Goal: Transaction & Acquisition: Purchase product/service

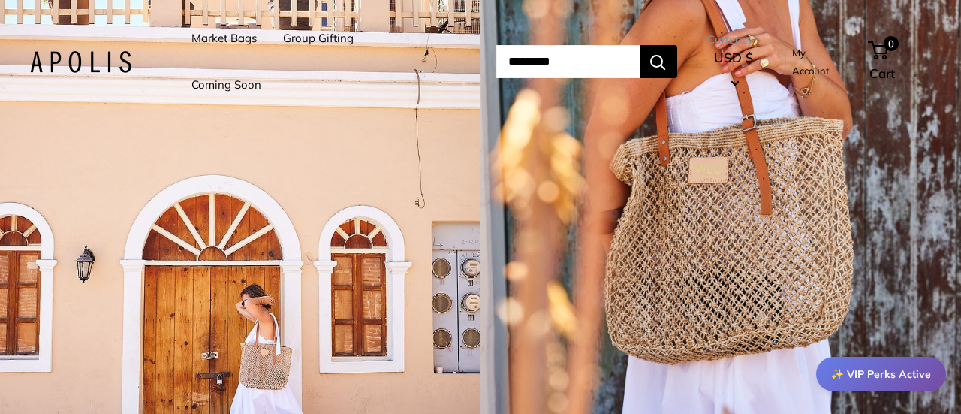
click at [219, 36] on link "Market Bags" at bounding box center [224, 38] width 65 height 21
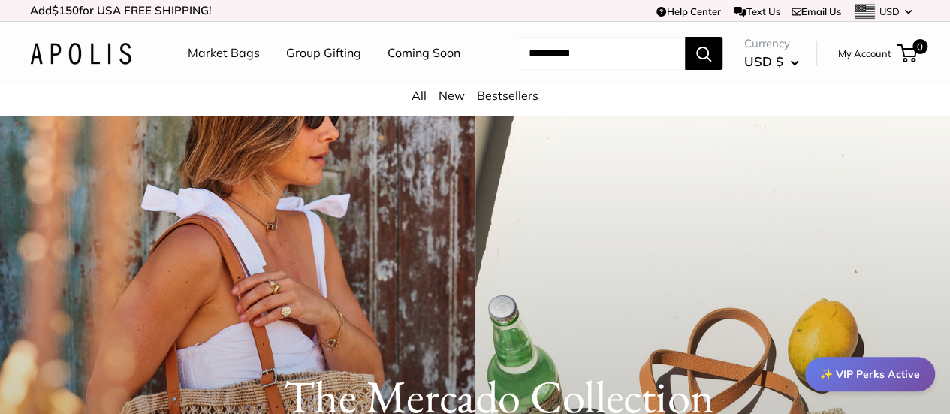
click at [227, 51] on link "Market Bags" at bounding box center [224, 53] width 72 height 23
click at [388, 65] on link "Coming Soon" at bounding box center [424, 53] width 73 height 23
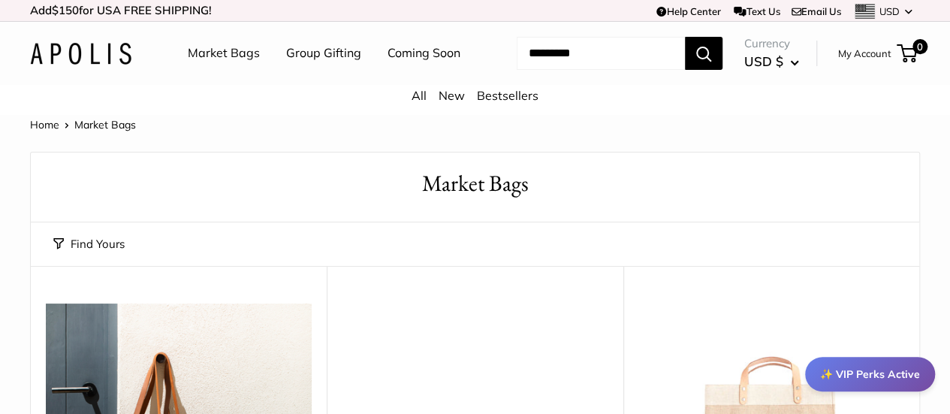
click at [565, 195] on h1 "Market Bags" at bounding box center [474, 183] width 843 height 32
